Goal: Task Accomplishment & Management: Manage account settings

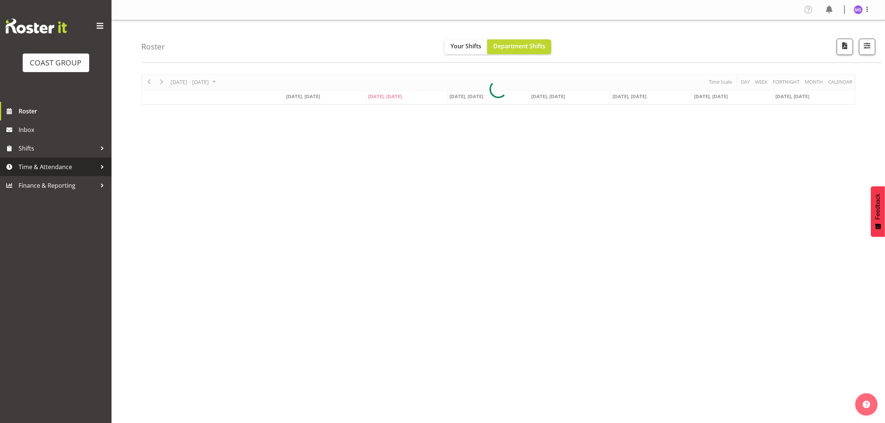
click at [56, 168] on span "Time & Attendance" at bounding box center [58, 166] width 78 height 11
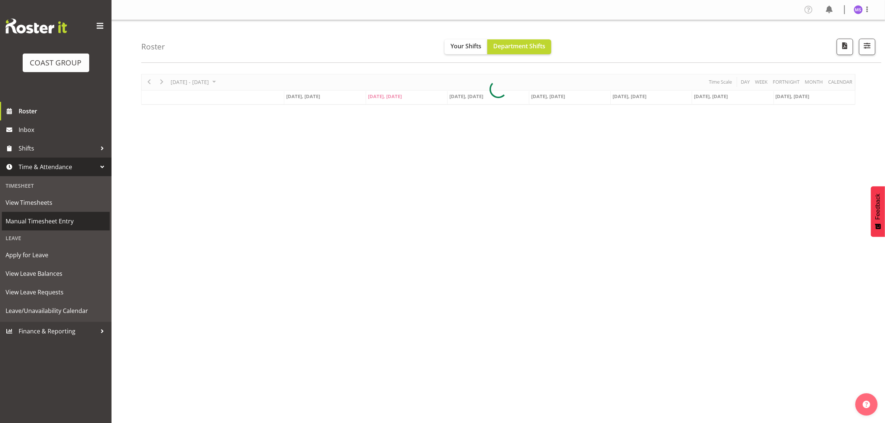
click at [68, 221] on span "Manual Timesheet Entry" at bounding box center [56, 220] width 100 height 11
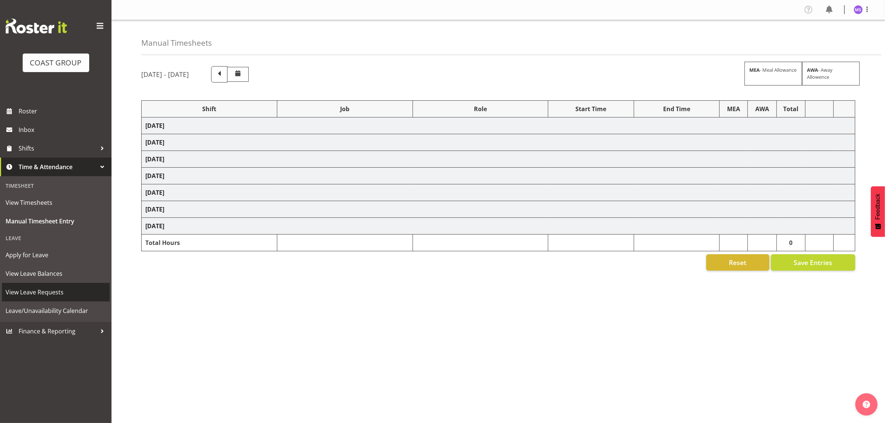
click at [55, 291] on span "View Leave Requests" at bounding box center [56, 291] width 100 height 11
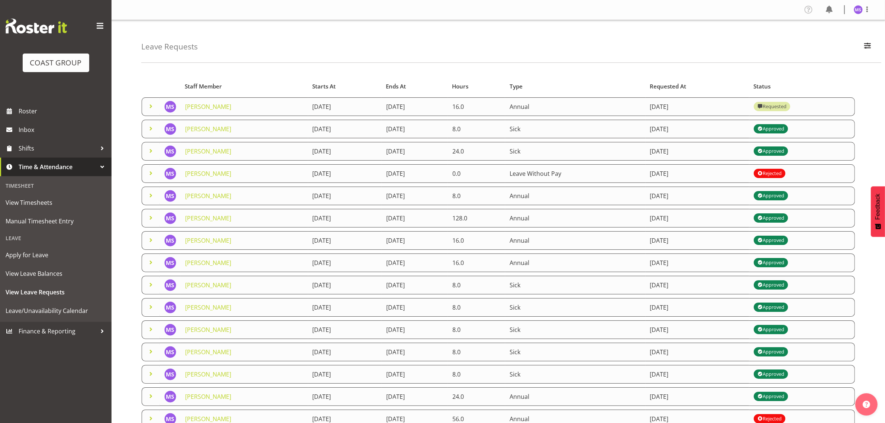
click at [786, 108] on div "Requested" at bounding box center [771, 106] width 29 height 9
click at [192, 105] on link "Maria Scarabino" at bounding box center [208, 107] width 46 height 8
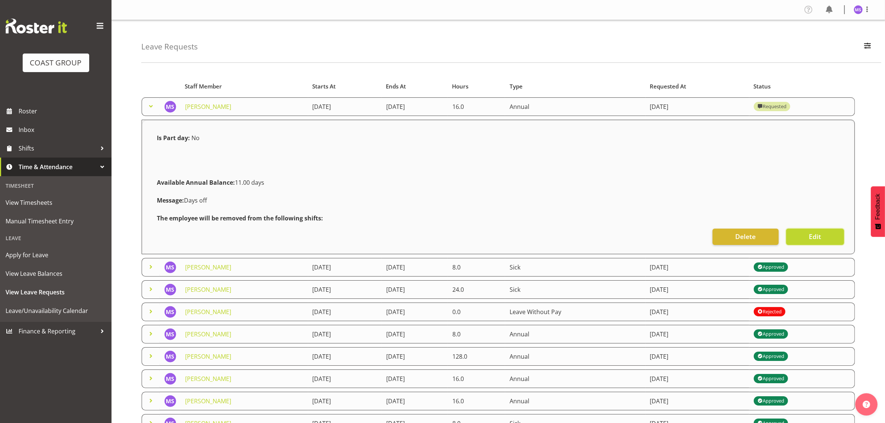
click at [818, 237] on span "Edit" at bounding box center [814, 236] width 12 height 10
